Goal: Navigation & Orientation: Find specific page/section

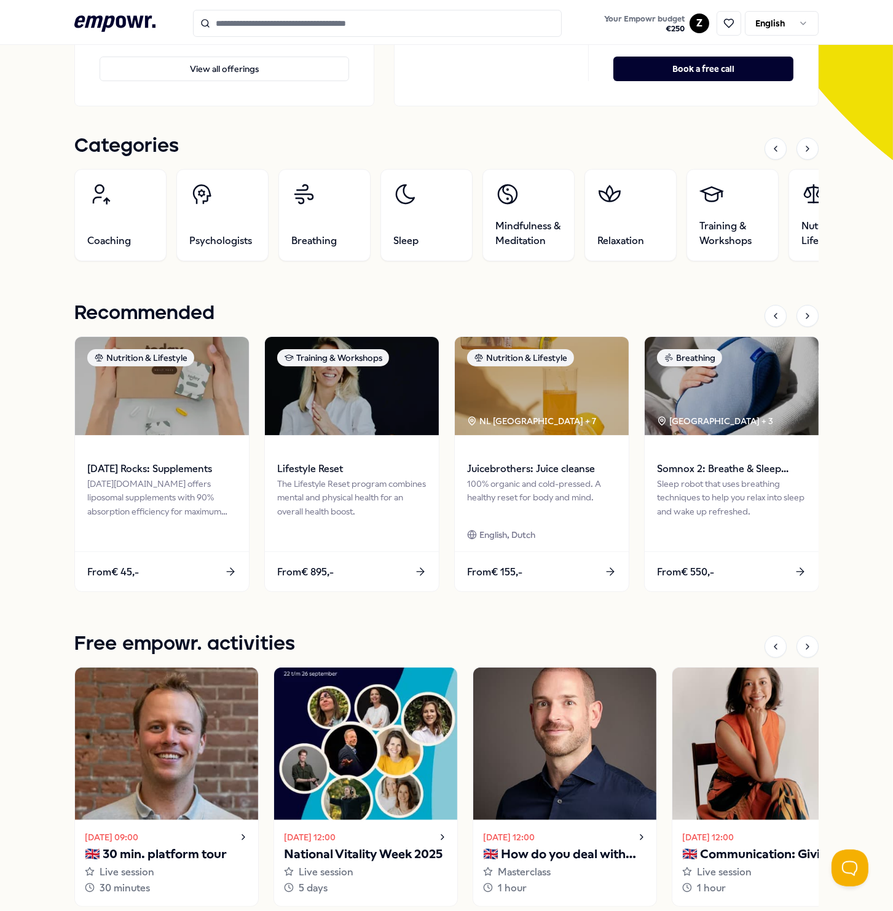
scroll to position [369, 0]
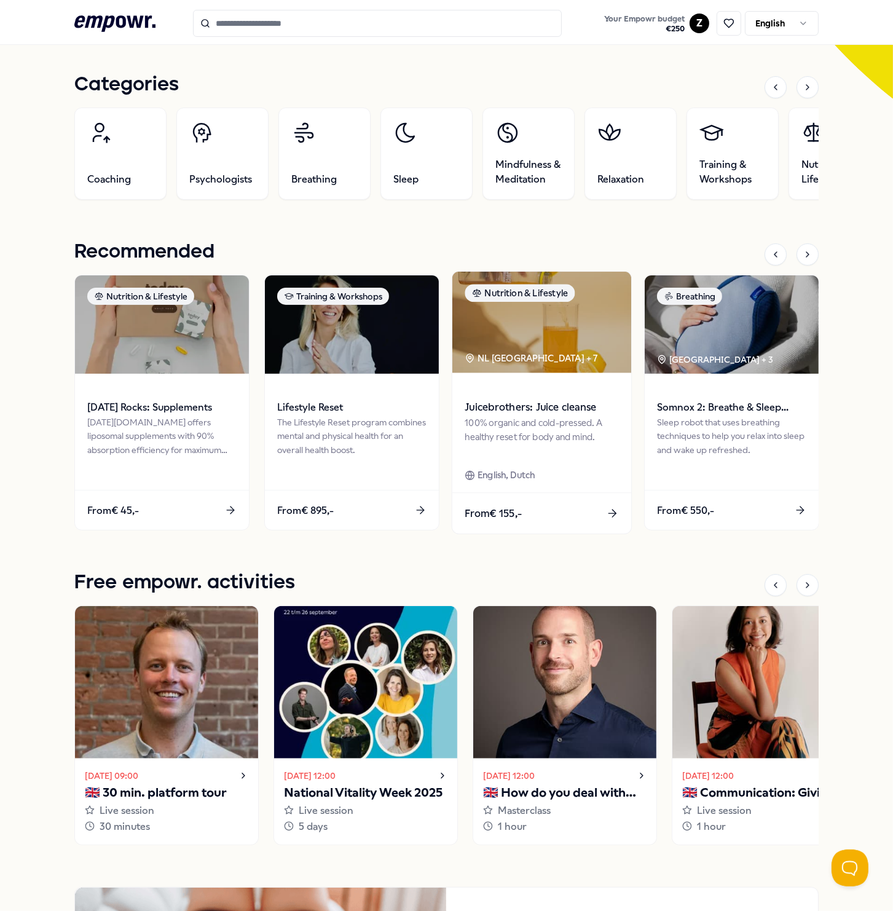
click at [526, 335] on img at bounding box center [541, 322] width 179 height 101
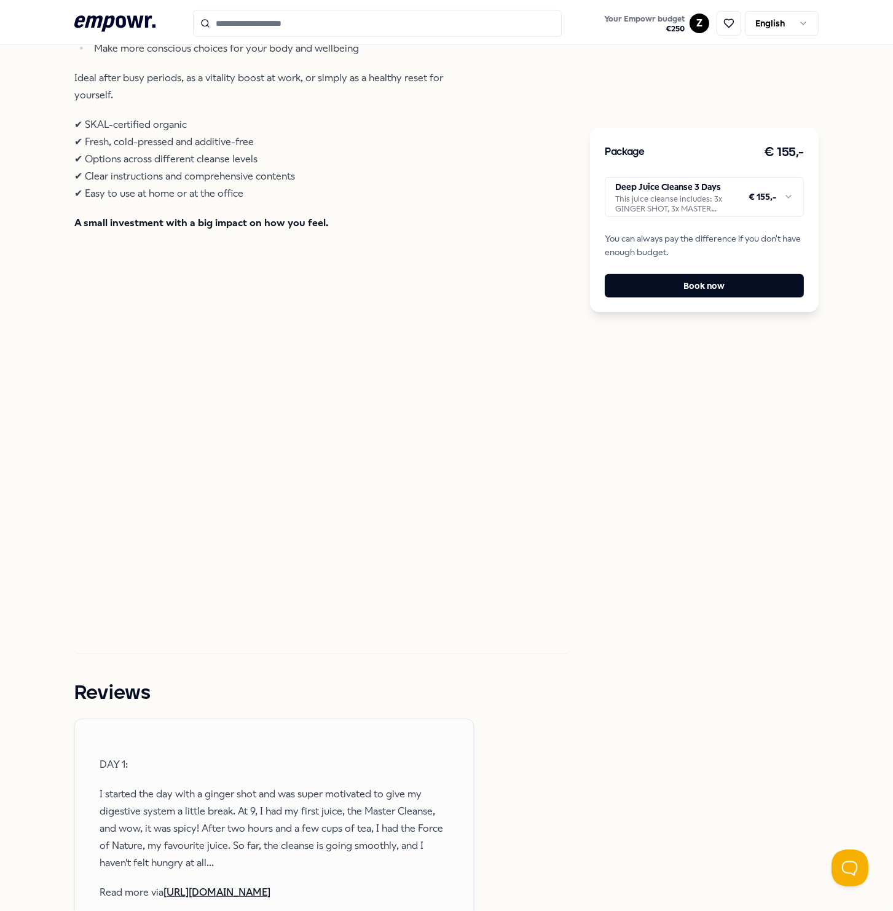
scroll to position [1090, 0]
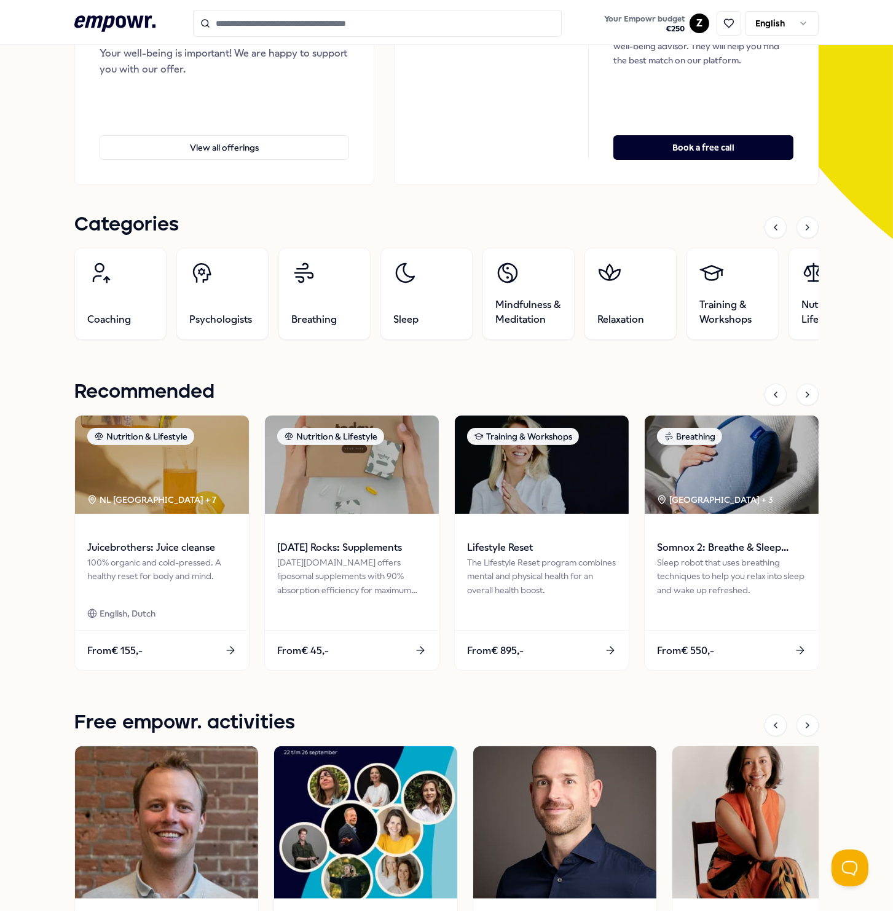
scroll to position [246, 0]
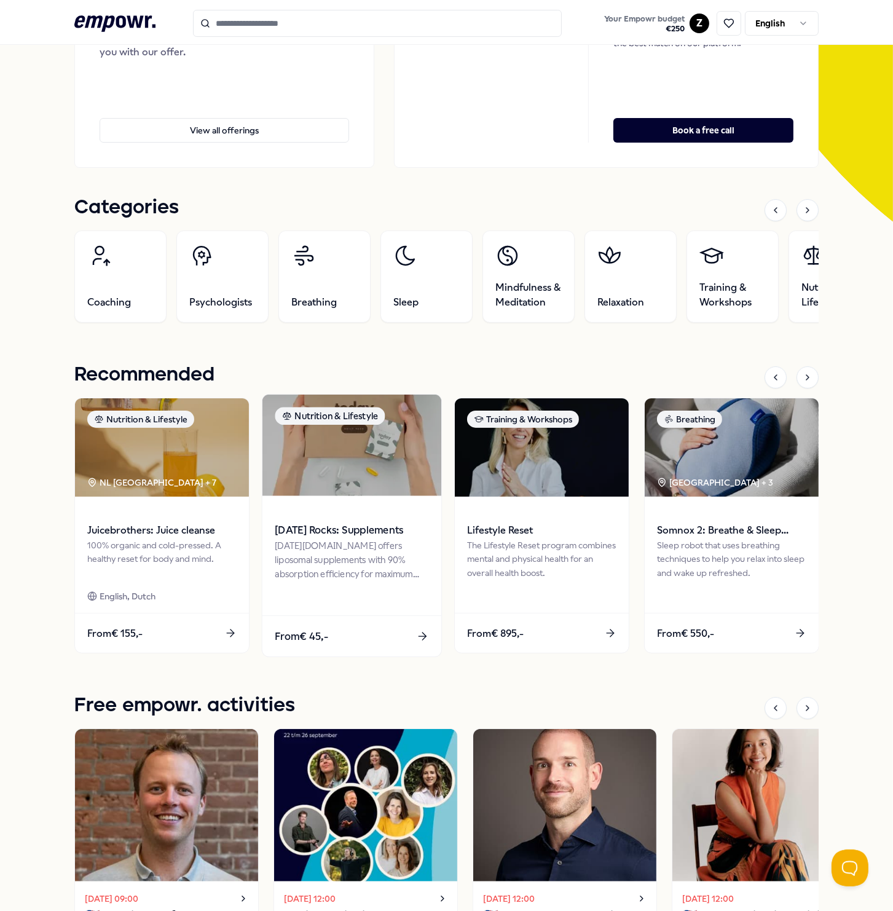
click at [321, 484] on img at bounding box center [351, 444] width 179 height 101
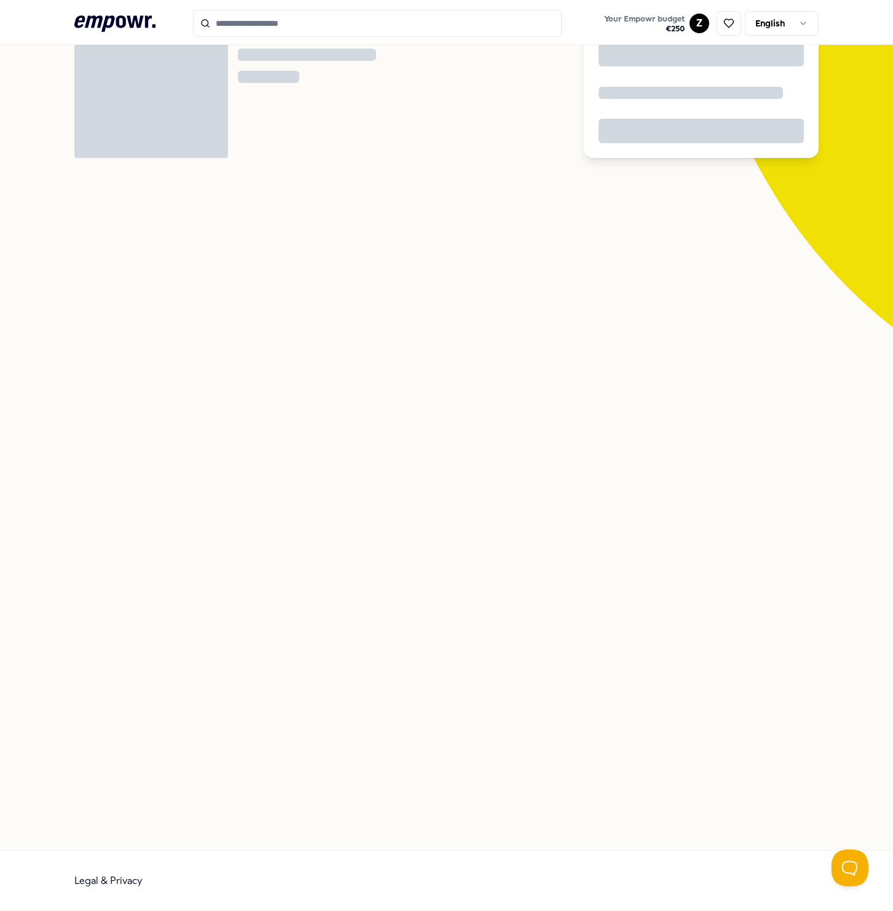
scroll to position [79, 0]
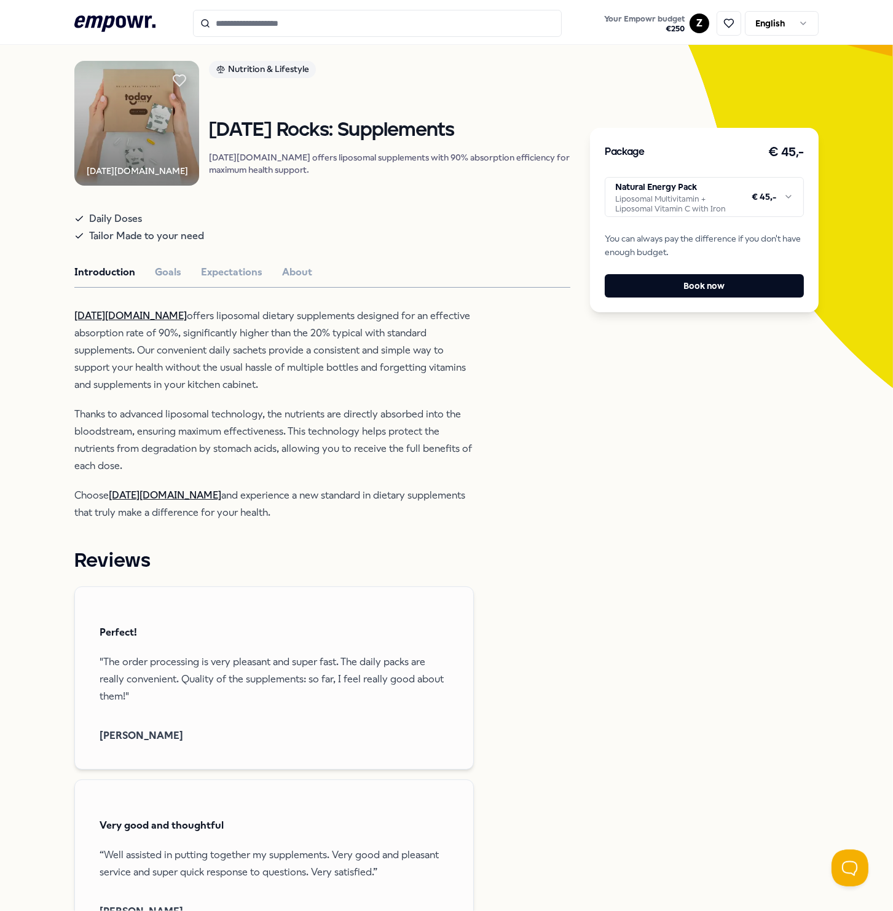
click at [721, 197] on html ".empowr-logo_svg__cls-1{fill:#03032f} Your Empowr budget € 250 Z English All ca…" at bounding box center [446, 455] width 893 height 911
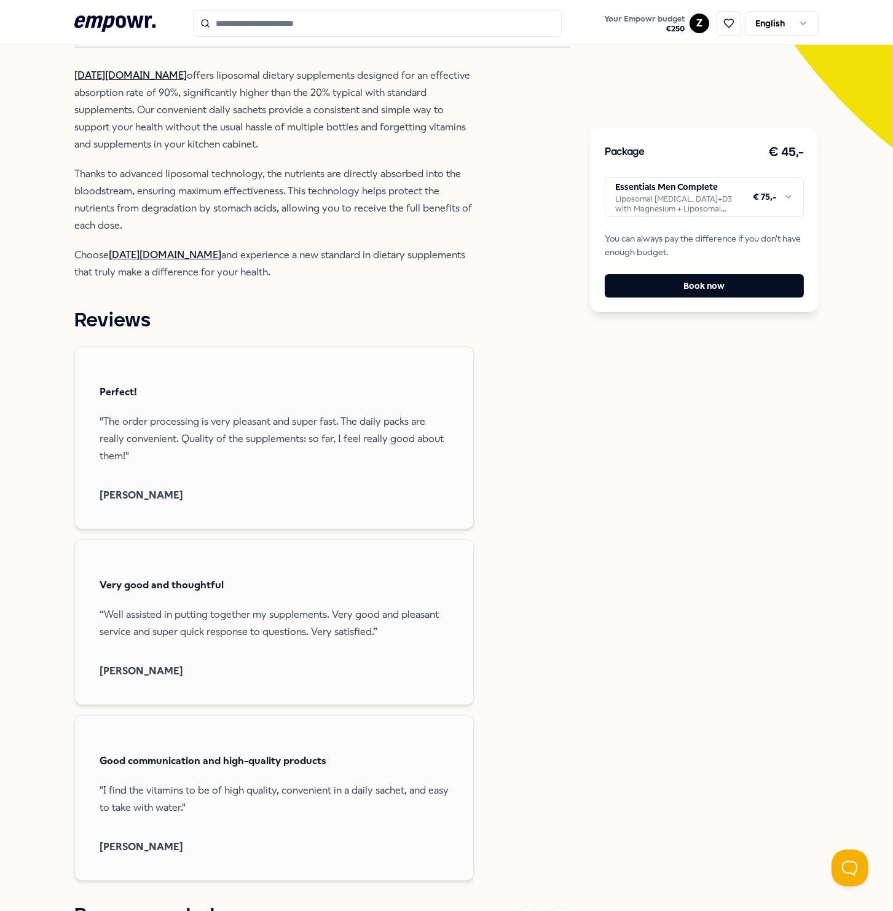
scroll to position [0, 0]
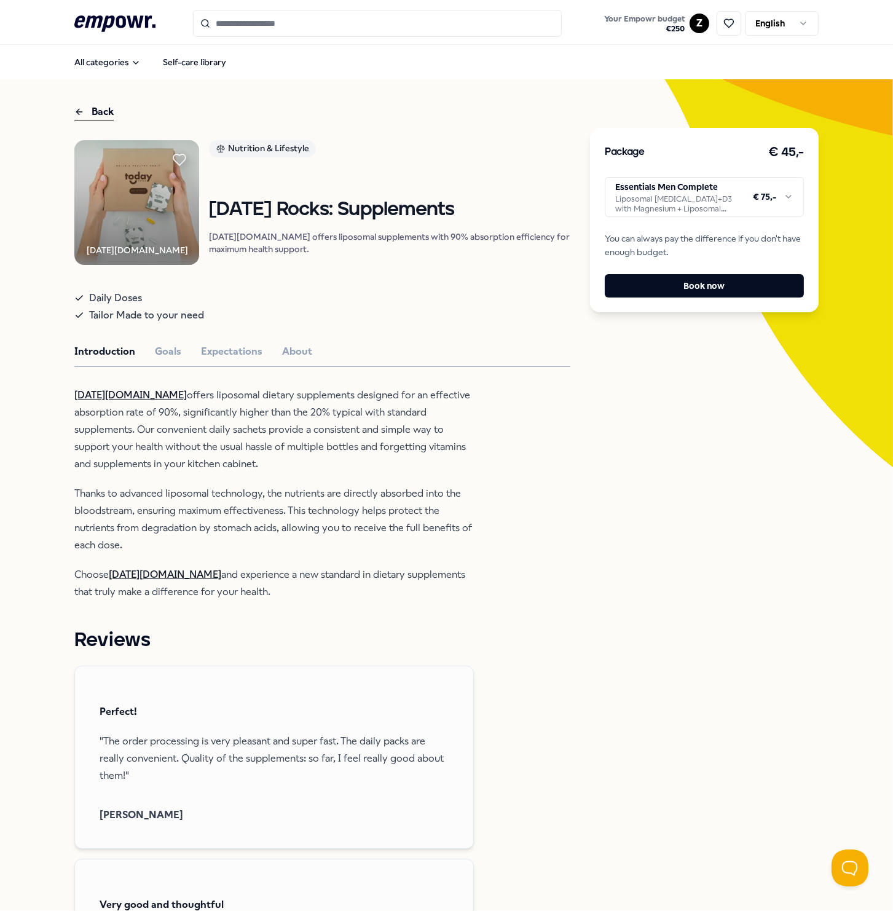
click at [691, 24] on html ".empowr-logo_svg__cls-1{fill:#03032f} Your Empowr budget € 250 Z English All ca…" at bounding box center [446, 455] width 893 height 911
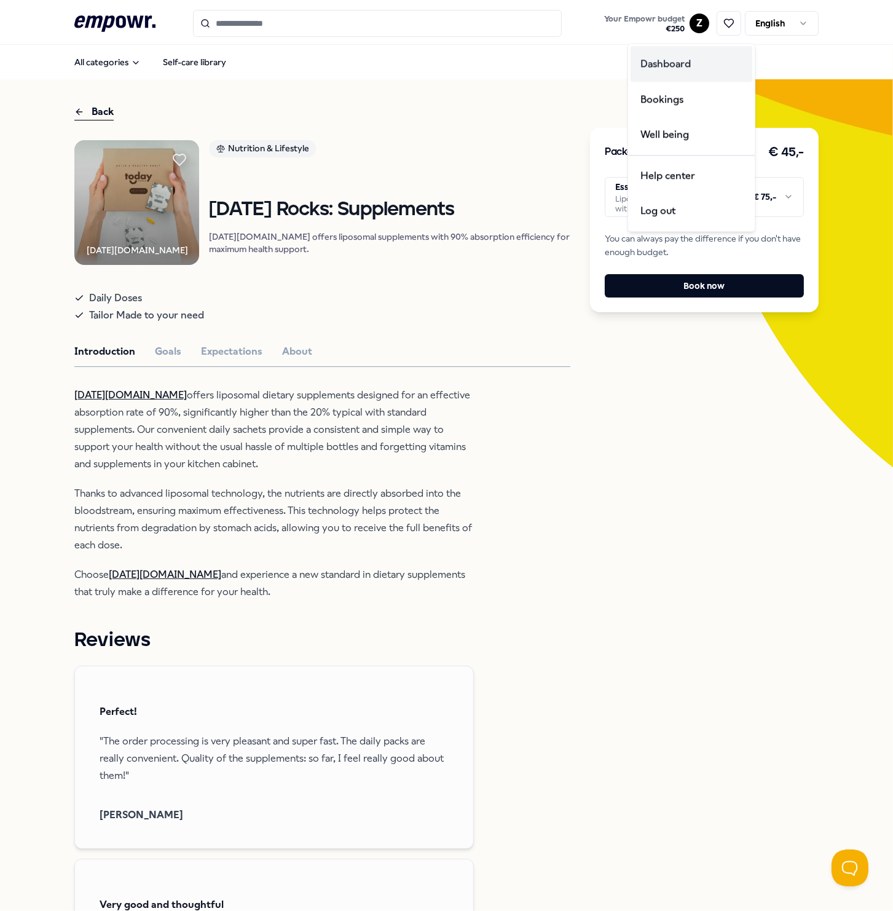
click at [688, 72] on div "Dashboard" at bounding box center [691, 64] width 122 height 36
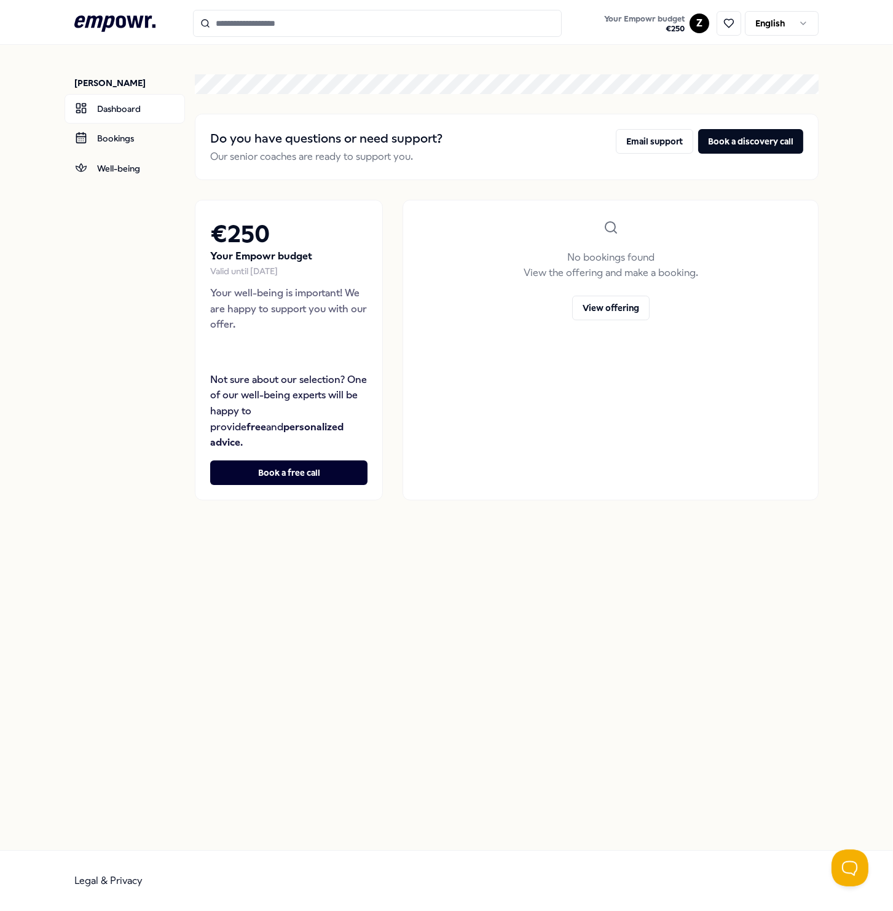
click at [700, 22] on html ".empowr-logo_svg__cls-1{fill:#03032f} Your Empowr budget € 250 Z English Zakari…" at bounding box center [446, 455] width 893 height 911
click at [697, 101] on div "Bookings" at bounding box center [700, 100] width 122 height 36
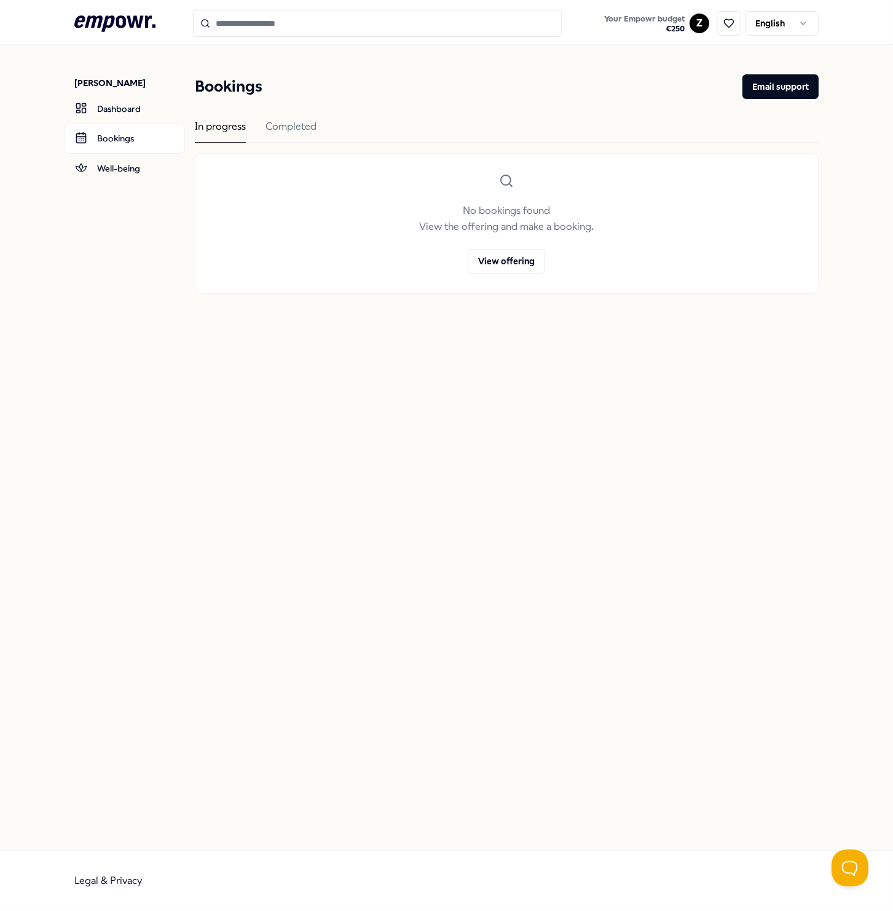
click at [697, 28] on html ".empowr-logo_svg__cls-1{fill:#03032f} Your Empowr budget € 250 Z English Zakari…" at bounding box center [446, 455] width 893 height 911
click at [691, 131] on div "Well being" at bounding box center [700, 135] width 122 height 36
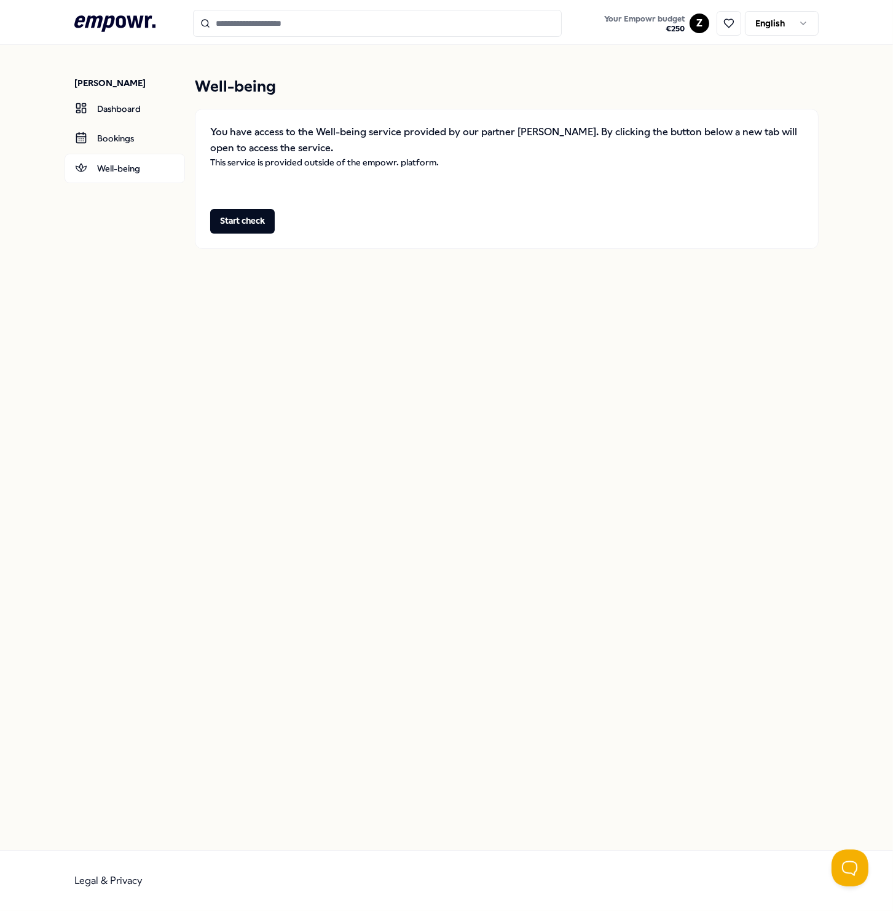
click at [694, 27] on html ".empowr-logo_svg__cls-1{fill:#03032f} Your Empowr budget € 250 Z English Zakari…" at bounding box center [446, 455] width 893 height 911
click at [694, 56] on div "Dashboard" at bounding box center [700, 64] width 122 height 36
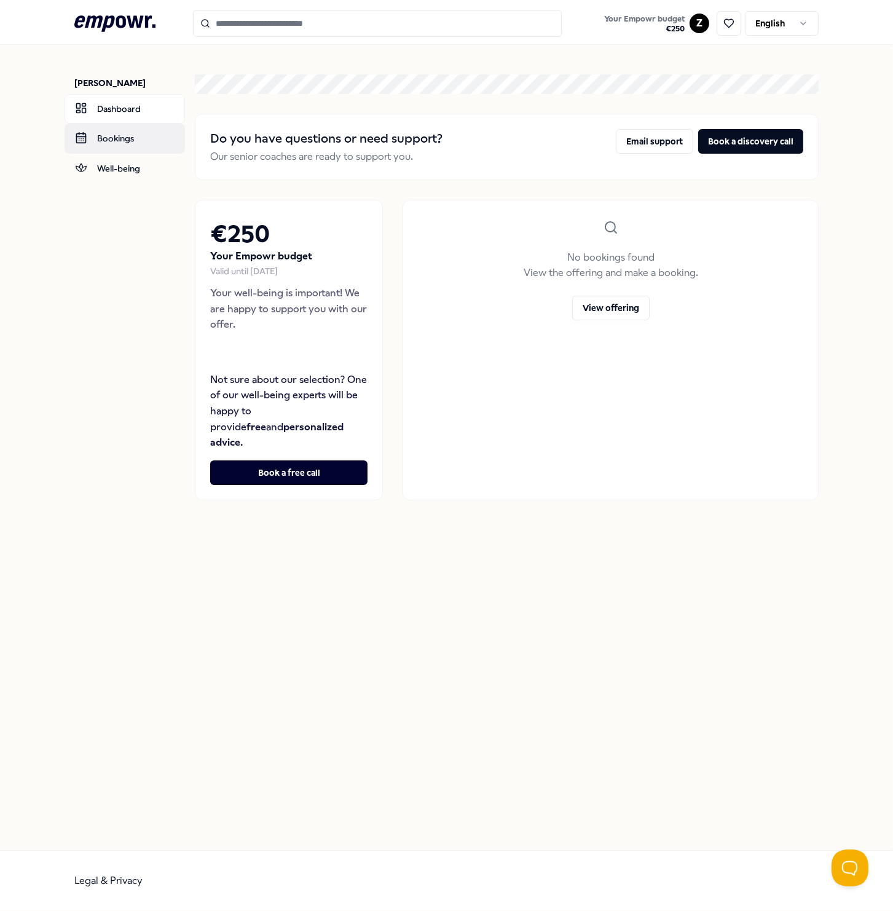
click at [105, 141] on link "Bookings" at bounding box center [125, 137] width 120 height 29
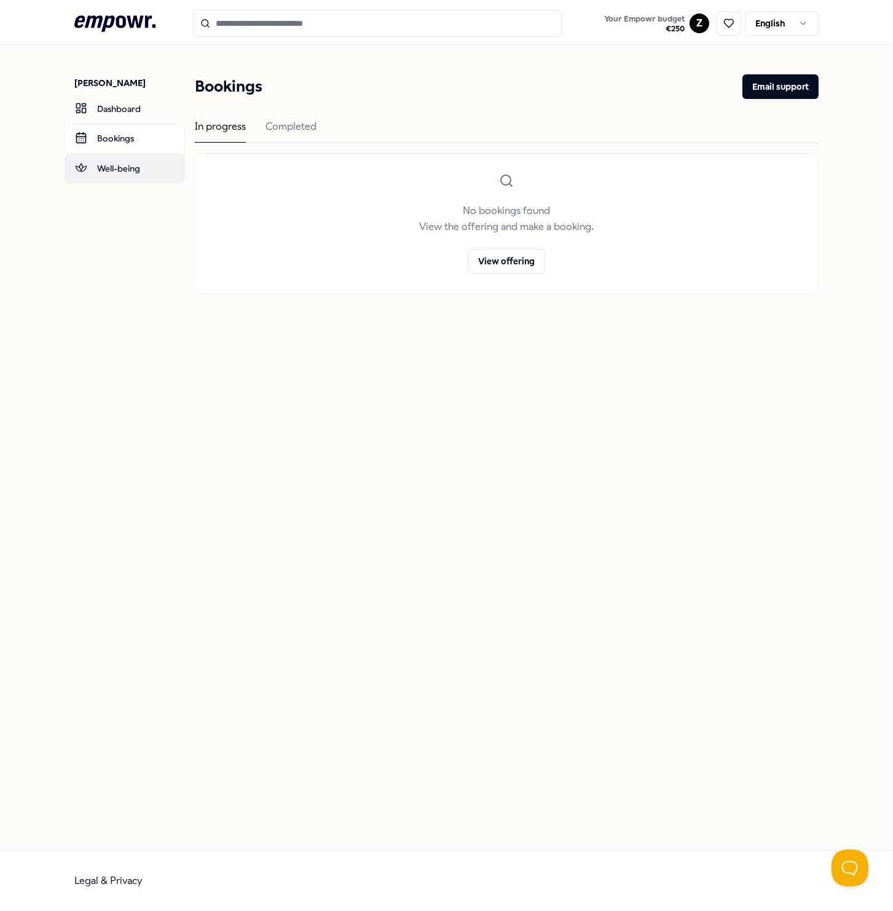
click at [111, 170] on link "Well-being" at bounding box center [125, 168] width 120 height 29
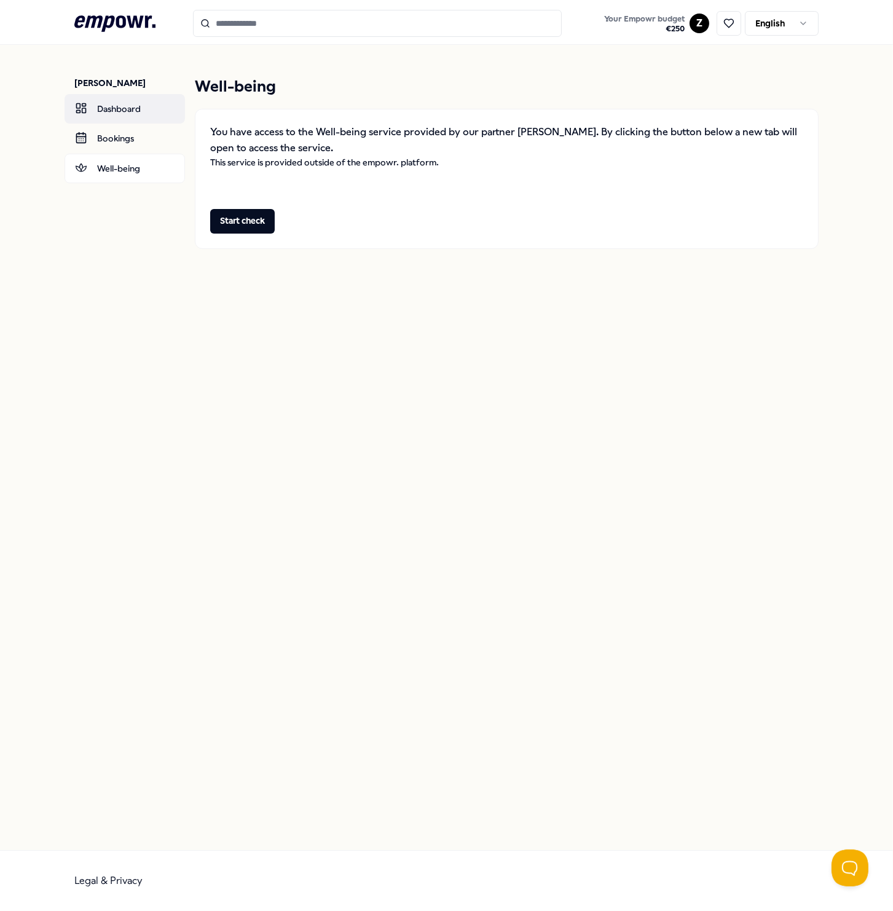
click at [129, 104] on link "Dashboard" at bounding box center [125, 108] width 120 height 29
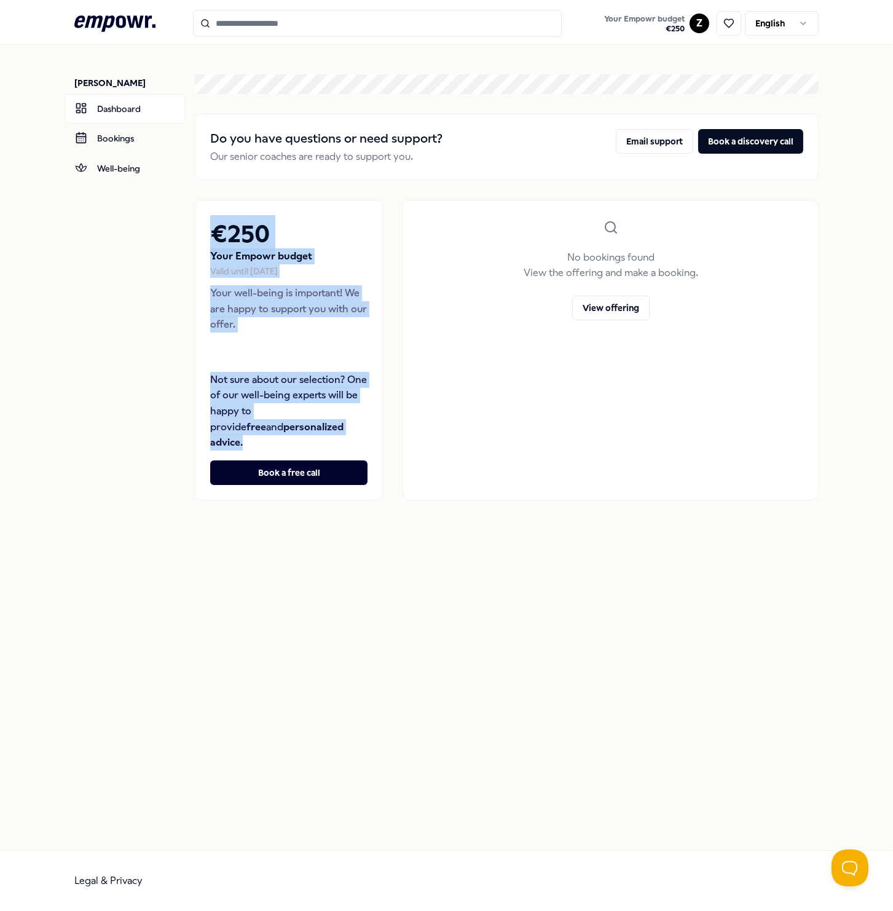
drag, startPoint x: 327, startPoint y: 425, endPoint x: 200, endPoint y: 230, distance: 232.9
click at [200, 230] on div "€ 250 Your Empowr budget Valid until December 31, 2025 Your well-being is impor…" at bounding box center [289, 350] width 188 height 300
drag, startPoint x: 200, startPoint y: 230, endPoint x: 296, endPoint y: 230, distance: 95.8
click at [296, 230] on h2 "€ 250" at bounding box center [288, 234] width 157 height 39
click at [241, 237] on h2 "€ 250" at bounding box center [288, 234] width 157 height 39
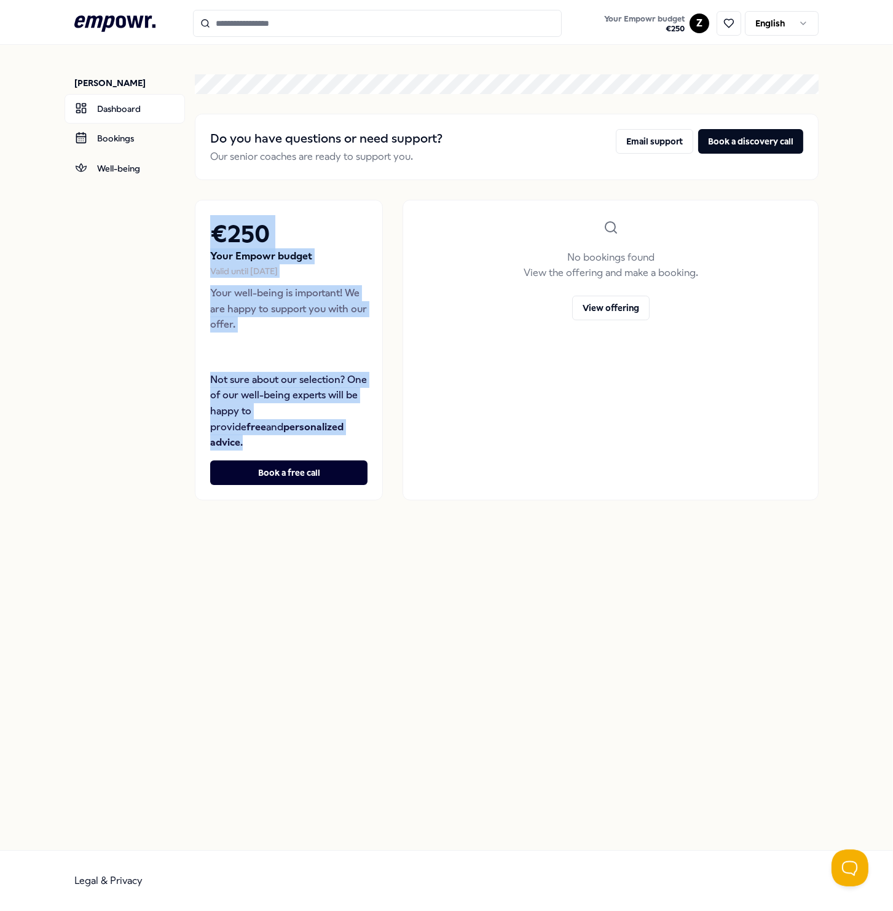
drag, startPoint x: 211, startPoint y: 232, endPoint x: 326, endPoint y: 422, distance: 222.7
click at [326, 422] on div "€ 250 Your Empowr budget Valid until December 31, 2025 Your well-being is impor…" at bounding box center [288, 337] width 157 height 245
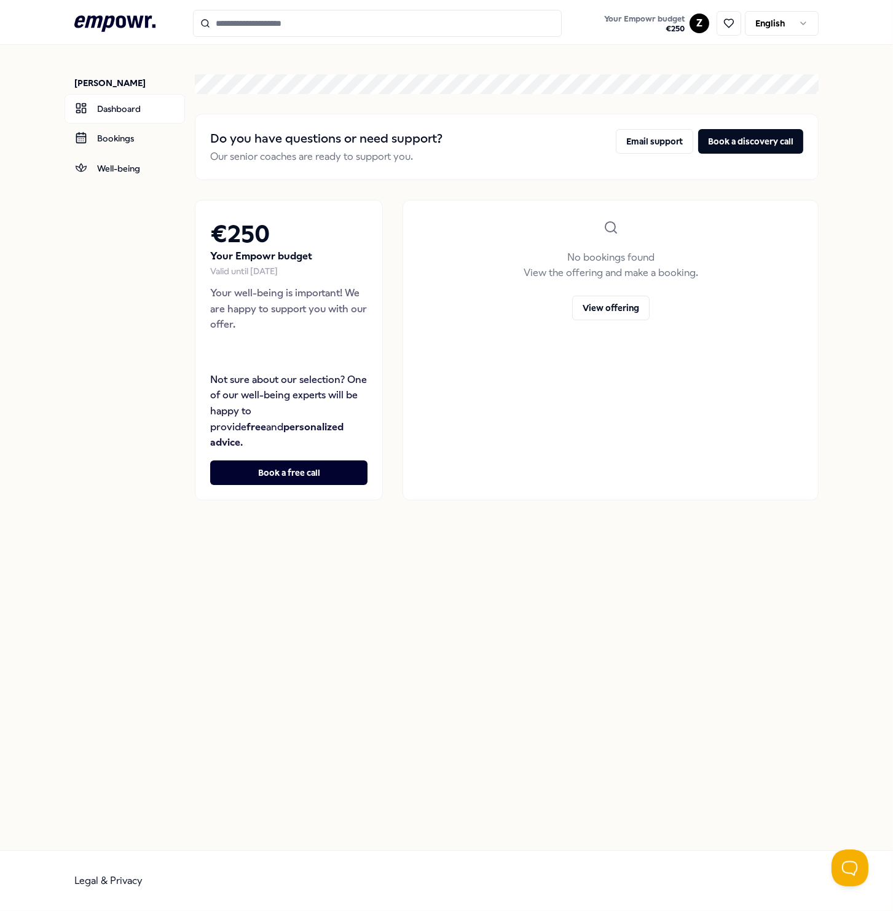
click at [527, 507] on main "Do you have questions or need support? Our senior coaches are ready to support …" at bounding box center [507, 287] width 624 height 485
click at [102, 26] on icon ".empowr-logo_svg__cls-1{fill:#03032f}" at bounding box center [114, 23] width 81 height 23
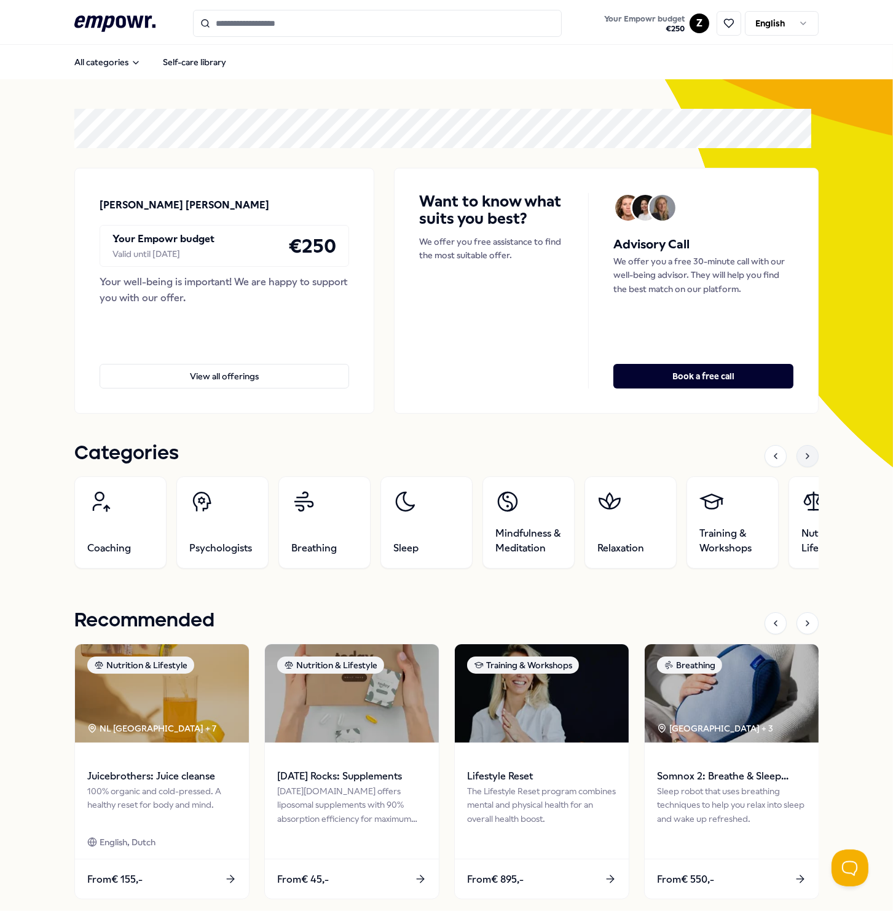
click at [802, 459] on icon at bounding box center [807, 456] width 10 height 10
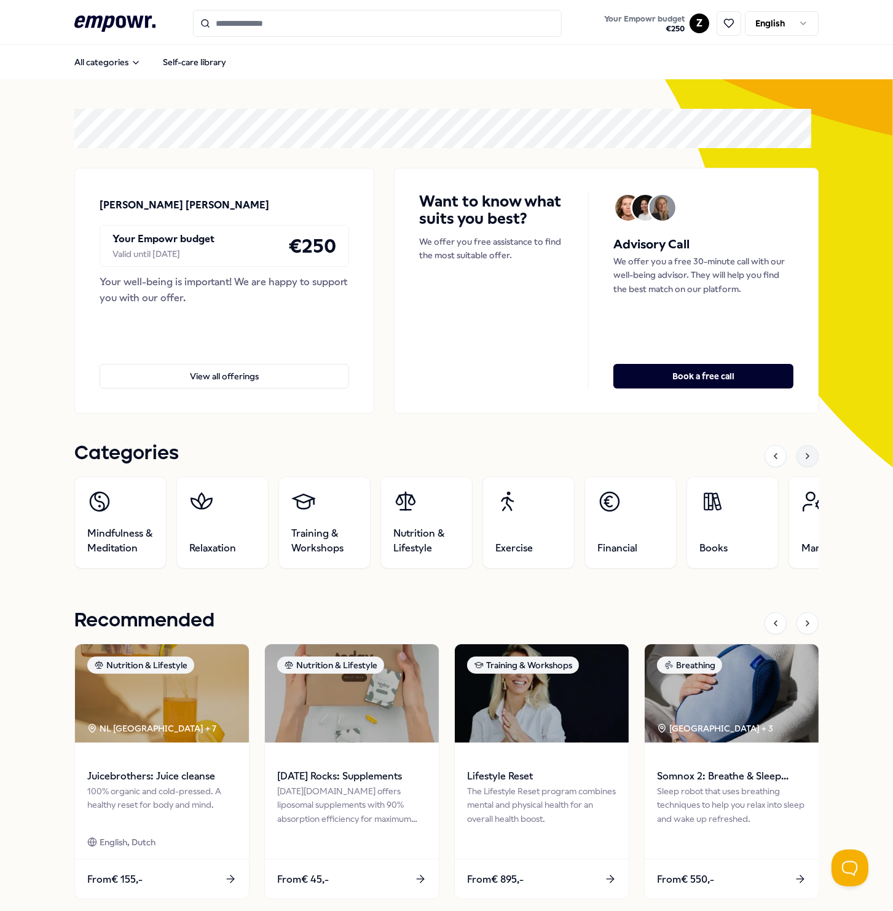
click at [802, 459] on icon at bounding box center [807, 456] width 10 height 10
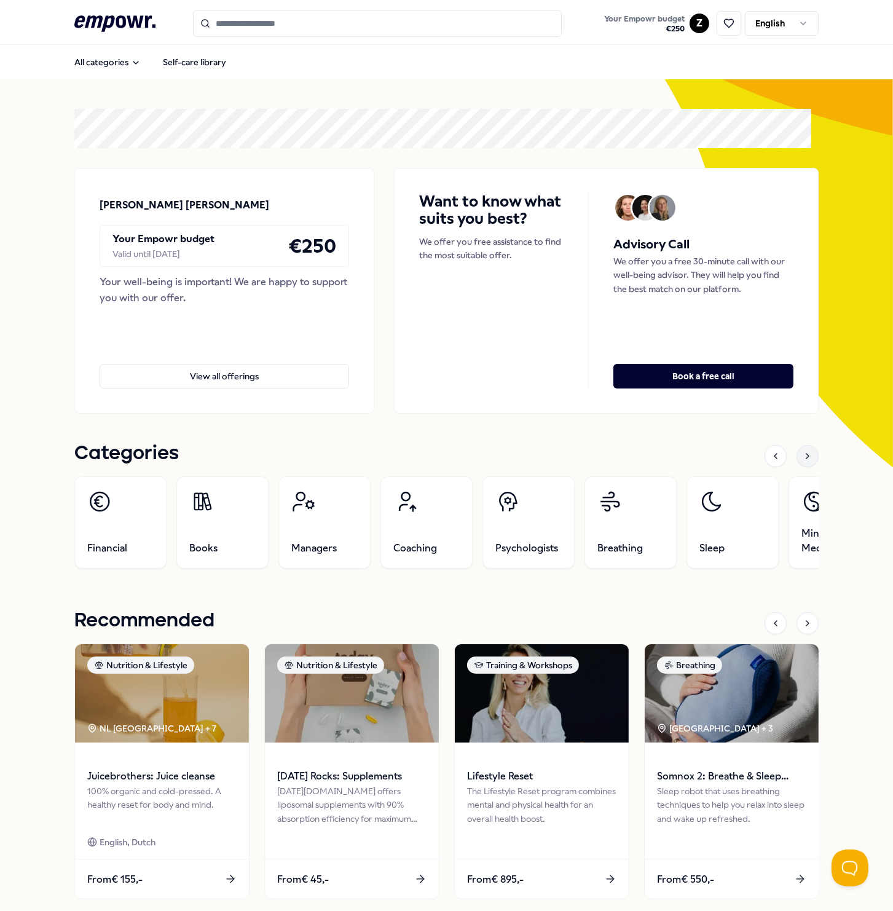
click at [802, 459] on icon at bounding box center [807, 456] width 10 height 10
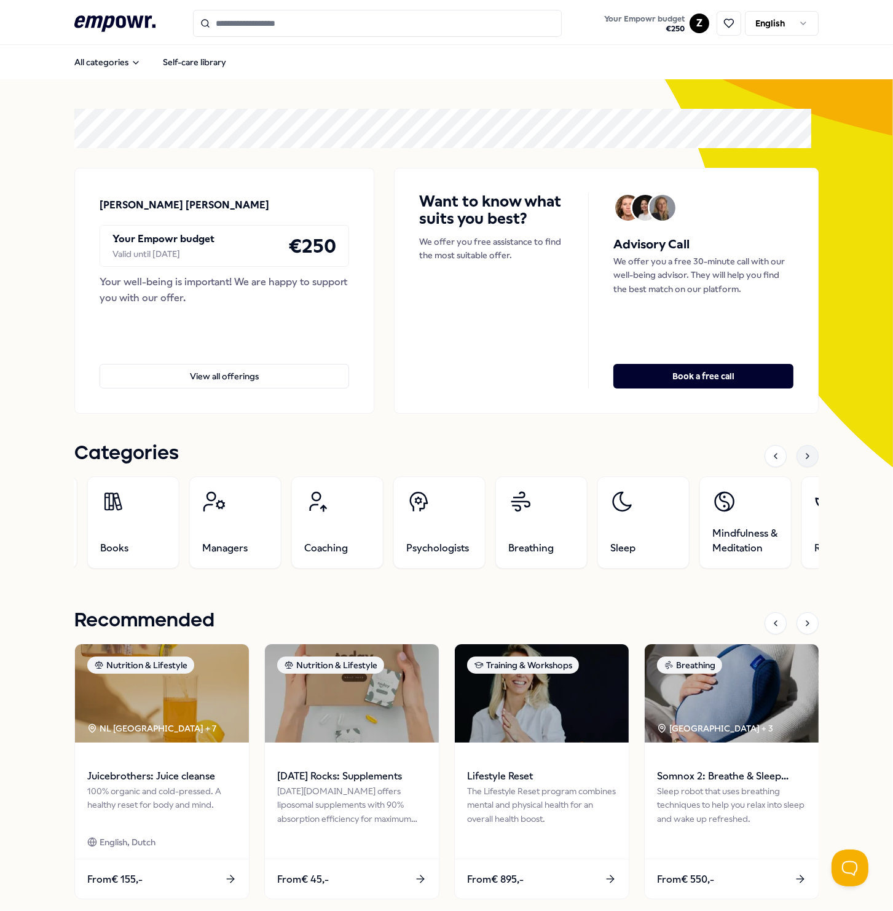
click at [802, 459] on icon at bounding box center [807, 456] width 10 height 10
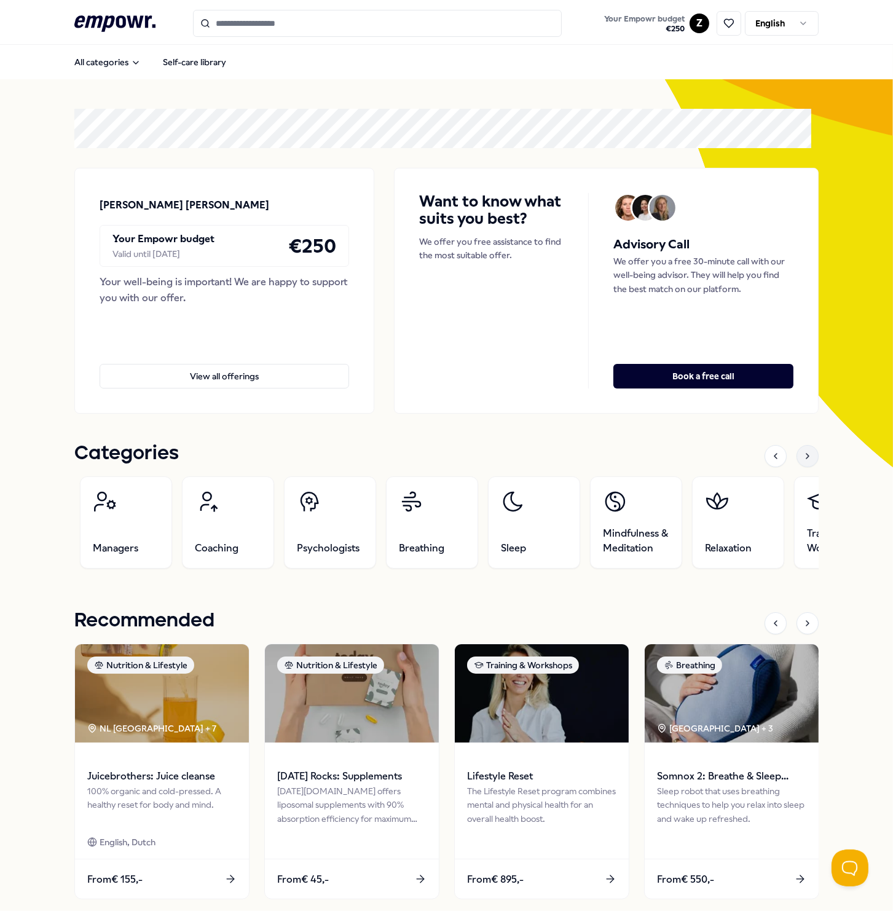
click at [802, 459] on icon at bounding box center [807, 456] width 10 height 10
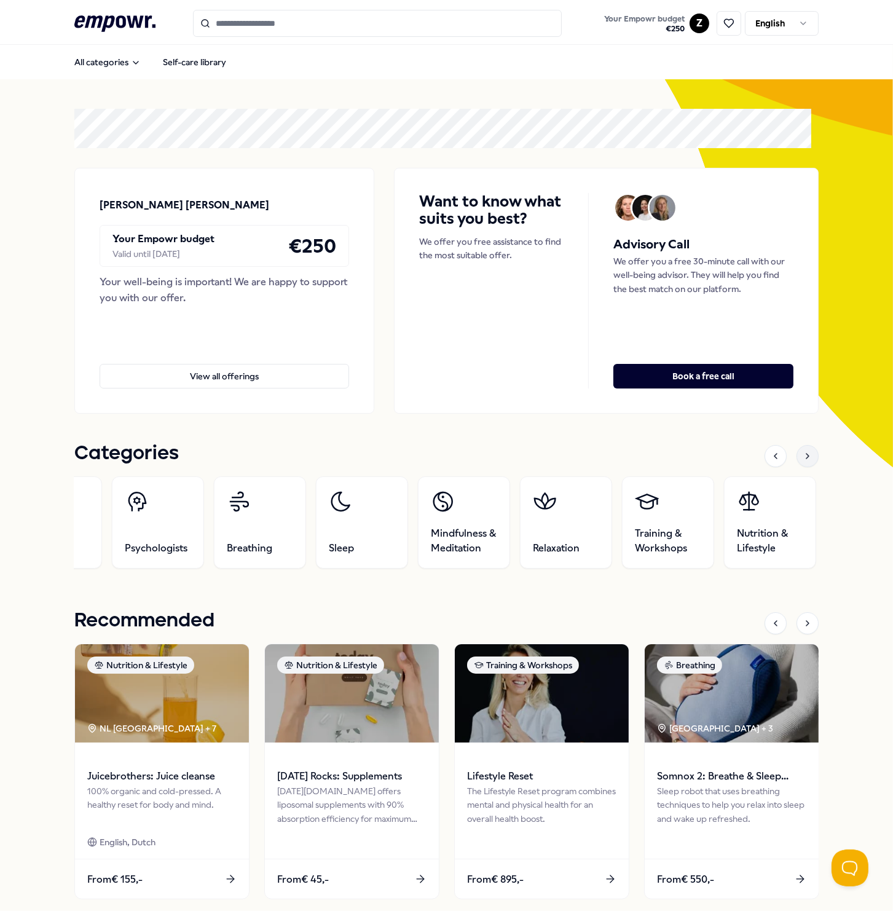
click at [802, 459] on icon at bounding box center [807, 456] width 10 height 10
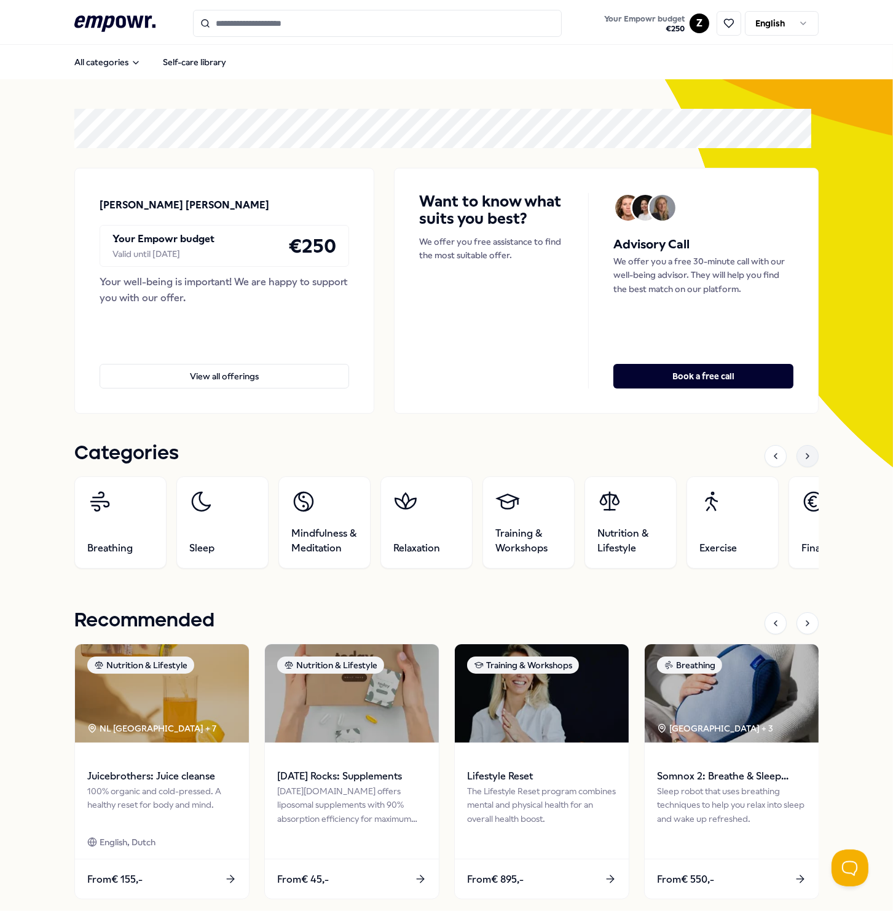
click at [802, 459] on icon at bounding box center [807, 456] width 10 height 10
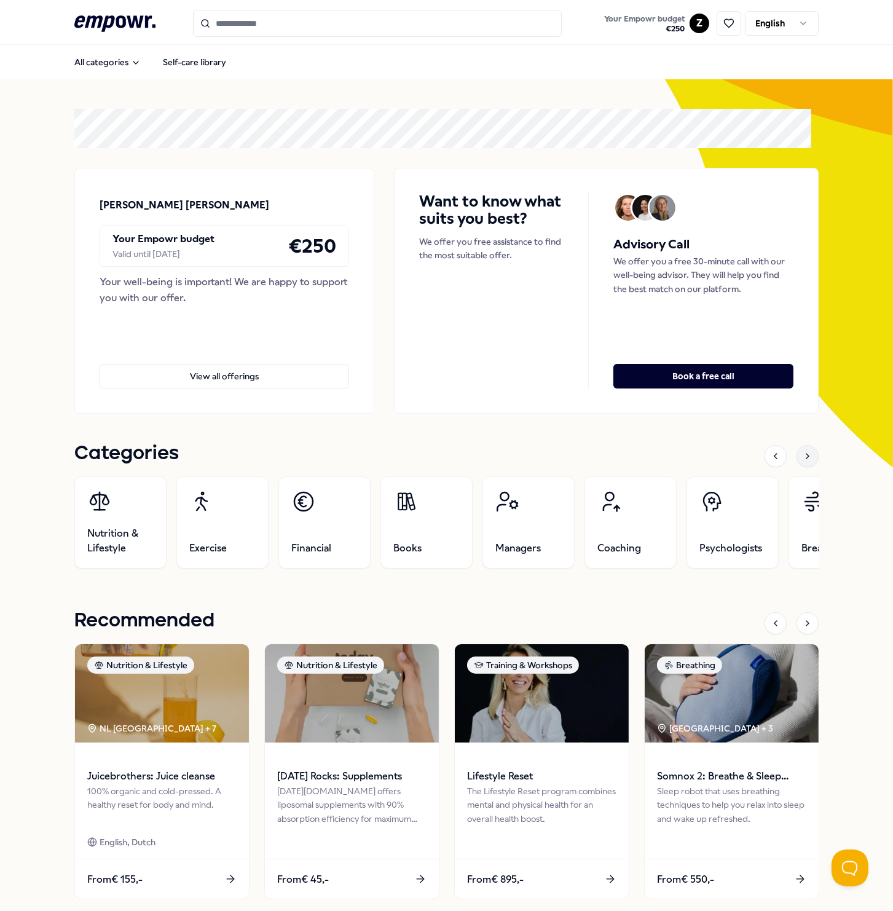
click at [802, 459] on icon at bounding box center [807, 456] width 10 height 10
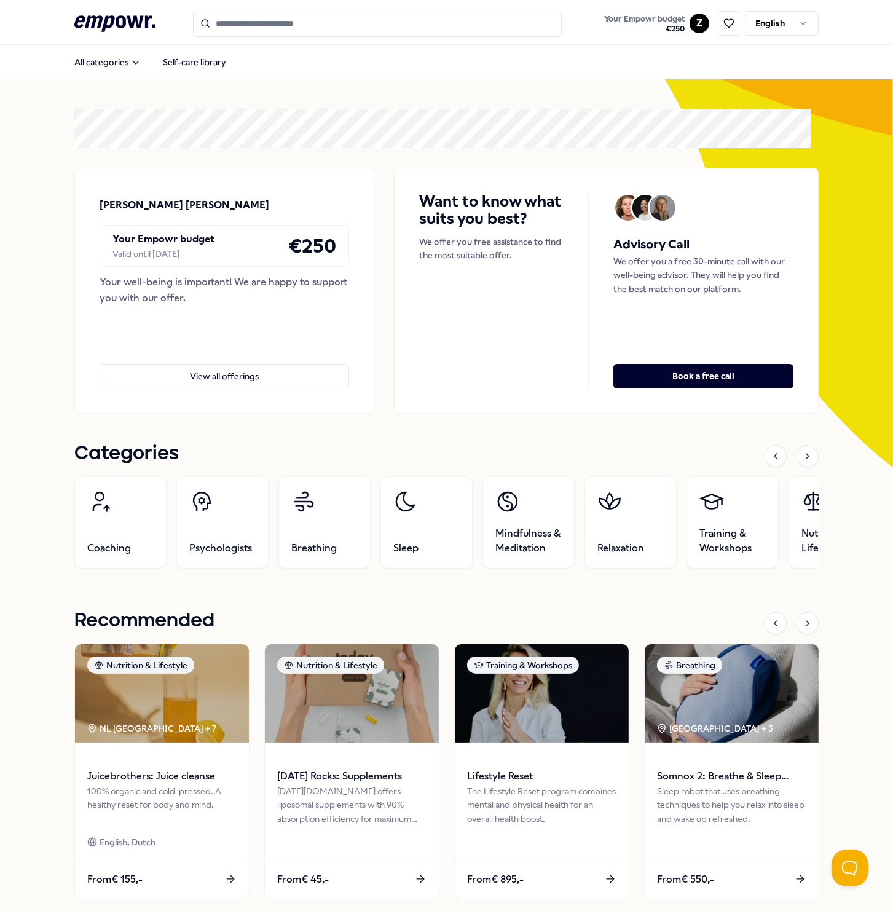
click at [124, 28] on icon ".empowr-logo_svg__cls-1{fill:#03032f}" at bounding box center [114, 23] width 81 height 23
click at [681, 25] on link "Your Empowr budget € 250" at bounding box center [644, 23] width 90 height 26
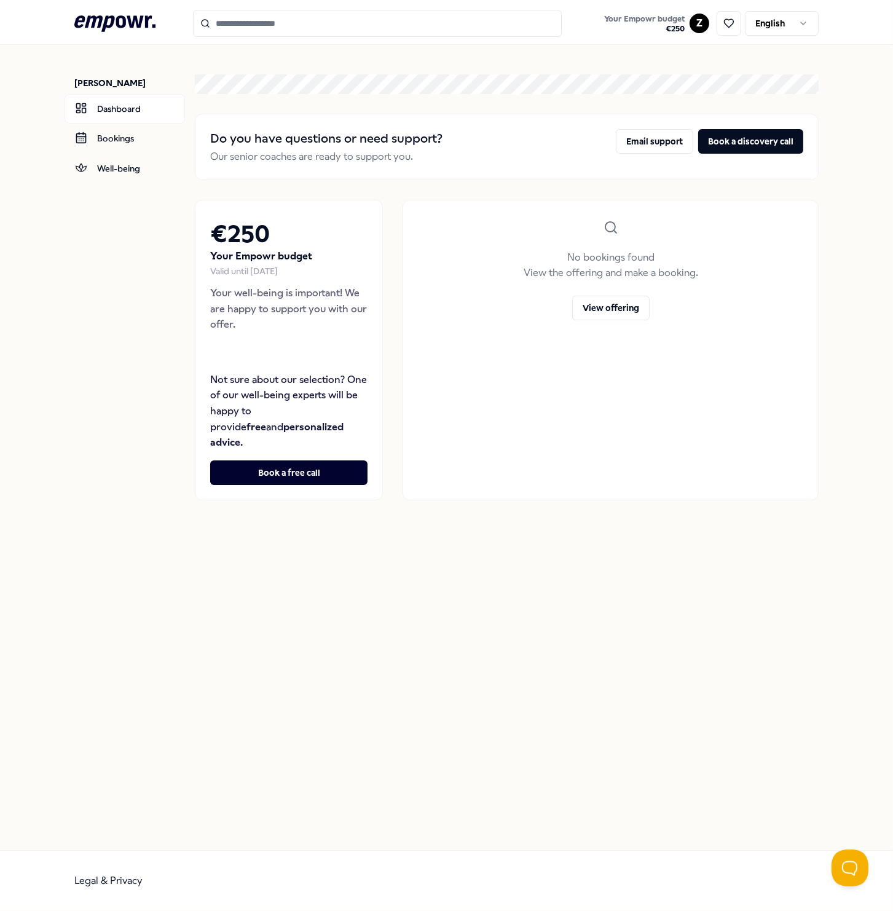
click at [689, 26] on link "Your Empowr budget € 250" at bounding box center [644, 23] width 90 height 26
click at [657, 21] on span "Your Empowr budget" at bounding box center [644, 19] width 80 height 10
click at [775, 26] on html ".empowr-logo_svg__cls-1{fill:#03032f} Your Empowr budget € 250 Z English Zakari…" at bounding box center [446, 455] width 893 height 911
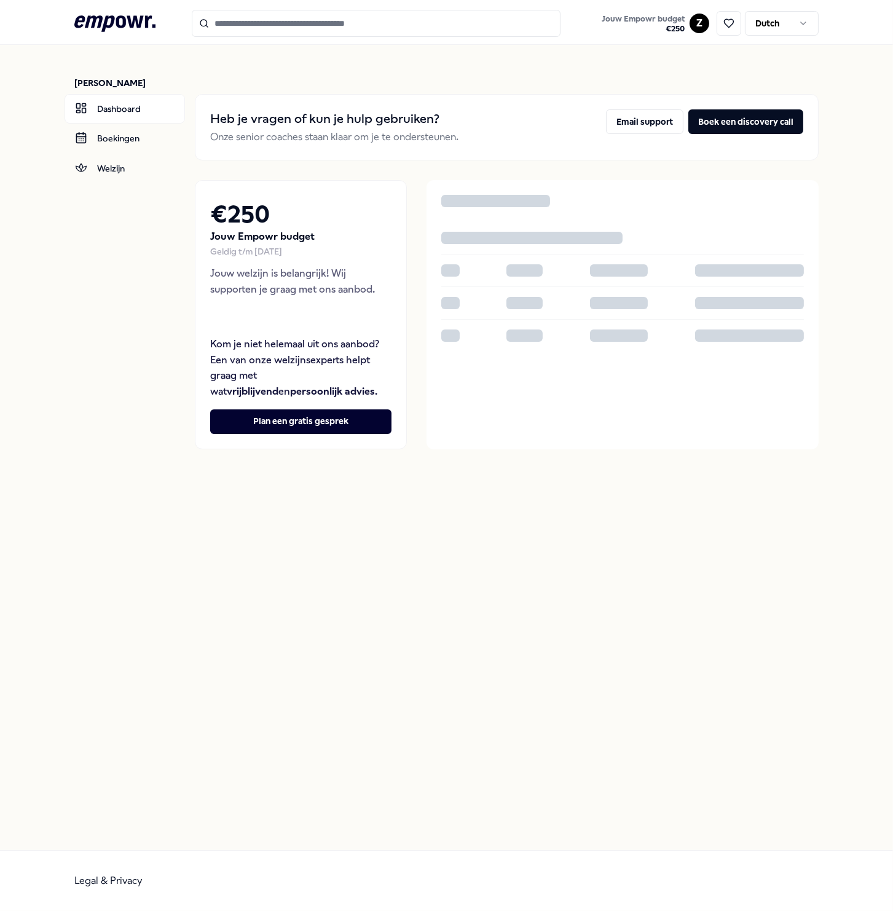
click at [135, 22] on icon ".empowr-logo_svg__cls-1{fill:#03032f}" at bounding box center [114, 23] width 81 height 23
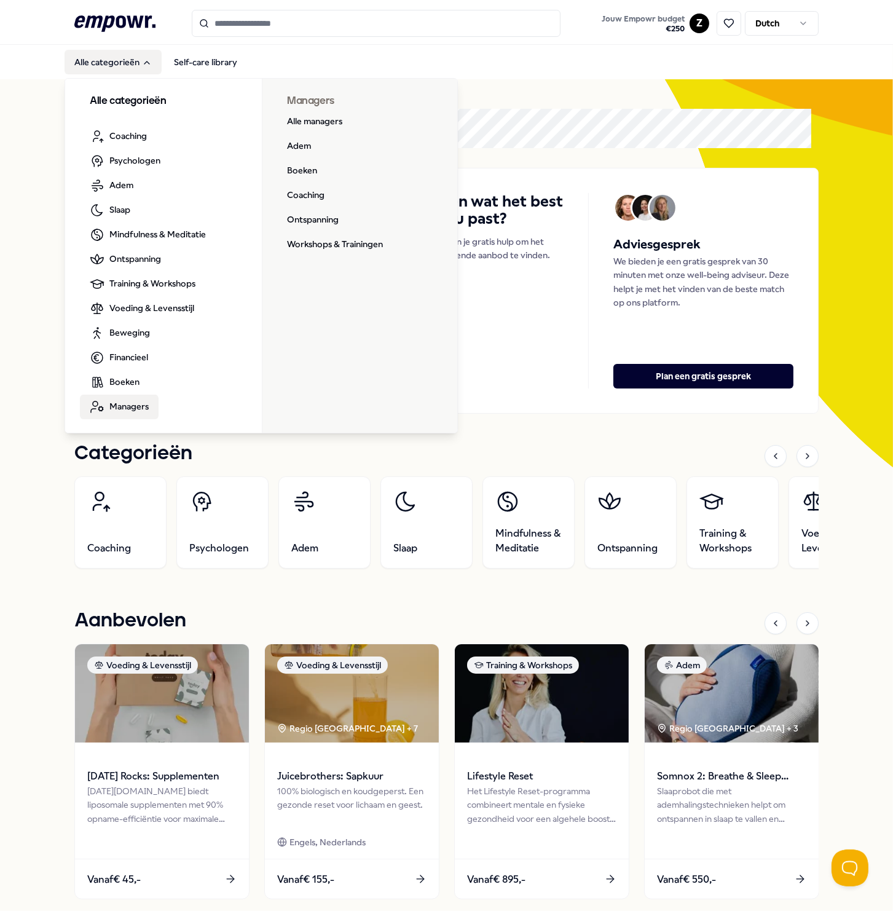
scroll to position [61, 0]
